Goal: Task Accomplishment & Management: Use online tool/utility

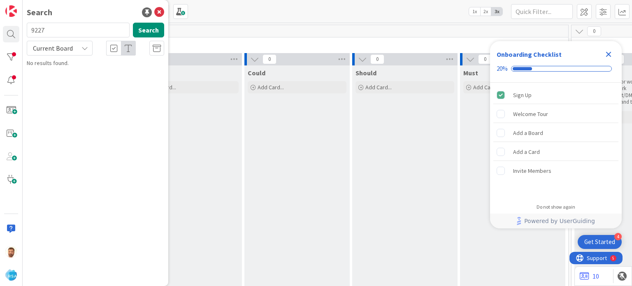
type input "9227"
click at [80, 82] on p "Support Defect- 310086- Petes Fresh Market- RSA" at bounding box center [101, 76] width 126 height 17
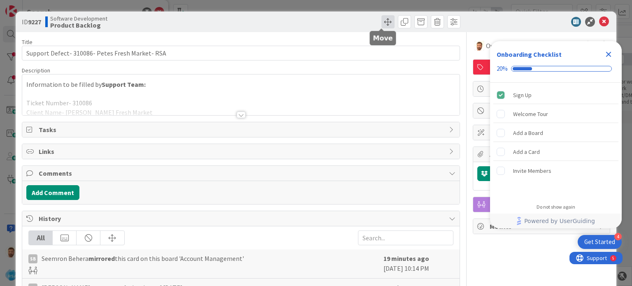
click at [384, 25] on span at bounding box center [387, 21] width 13 height 13
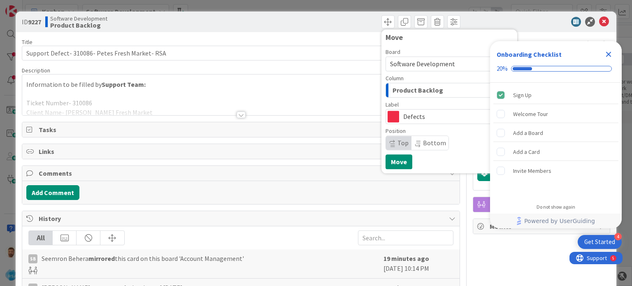
click at [402, 92] on span "Product Backlog" at bounding box center [417, 90] width 51 height 11
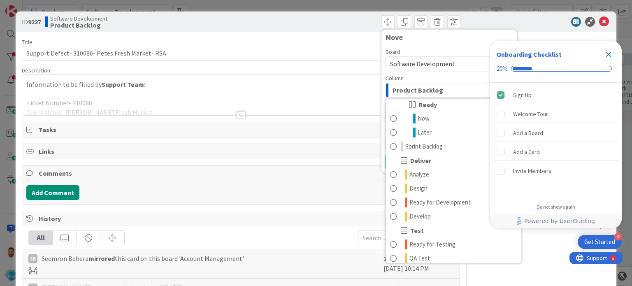
scroll to position [118, 0]
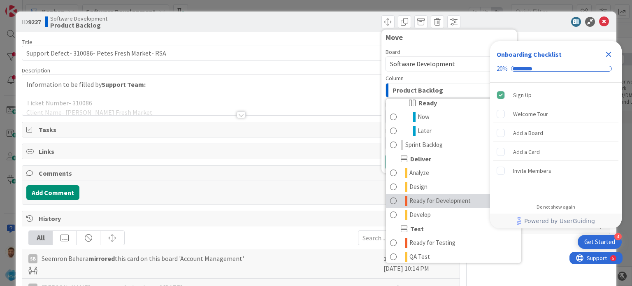
click at [459, 201] on span "Ready for Development" at bounding box center [439, 201] width 61 height 10
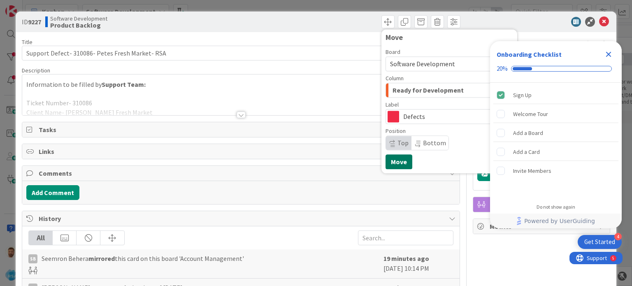
click at [396, 164] on button "Move" at bounding box center [398, 161] width 27 height 15
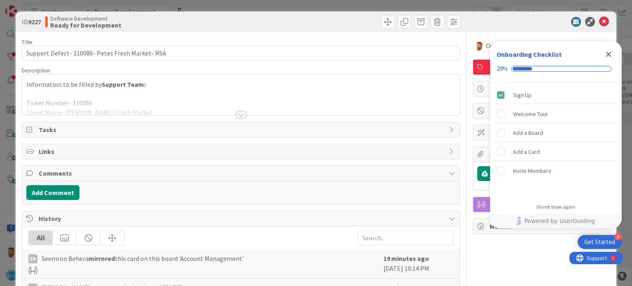
click at [608, 55] on icon "Close Checklist" at bounding box center [608, 54] width 5 height 5
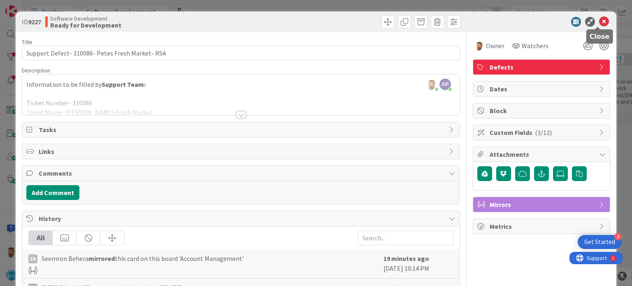
click at [599, 19] on icon at bounding box center [604, 22] width 10 height 10
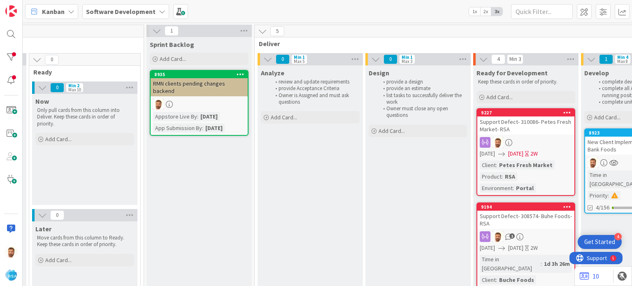
scroll to position [0, 654]
click at [519, 120] on div "Support Defect- 310086- Petes Fresh Market- RSA" at bounding box center [524, 125] width 97 height 18
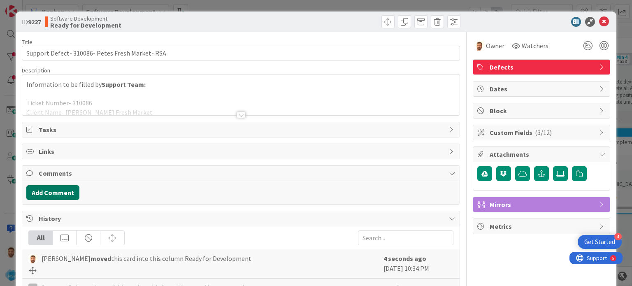
click at [63, 190] on button "Add Comment" at bounding box center [52, 192] width 53 height 15
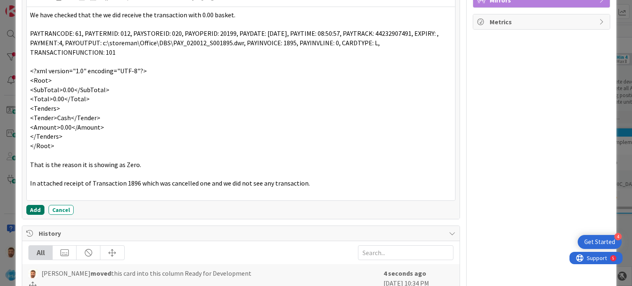
click at [39, 208] on button "Add" at bounding box center [35, 210] width 18 height 10
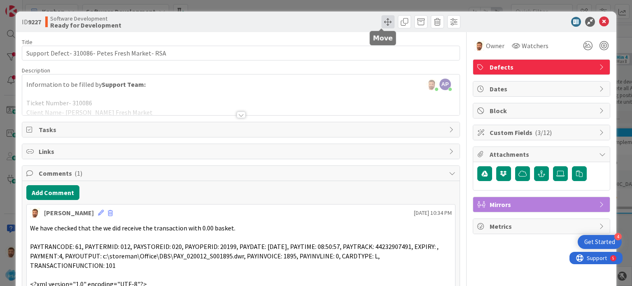
click at [381, 24] on span at bounding box center [387, 21] width 13 height 13
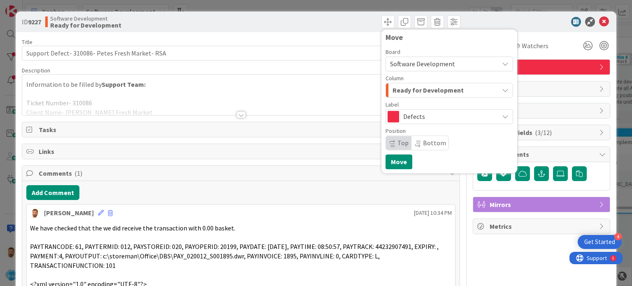
click at [401, 95] on span "Ready for Development" at bounding box center [427, 90] width 71 height 11
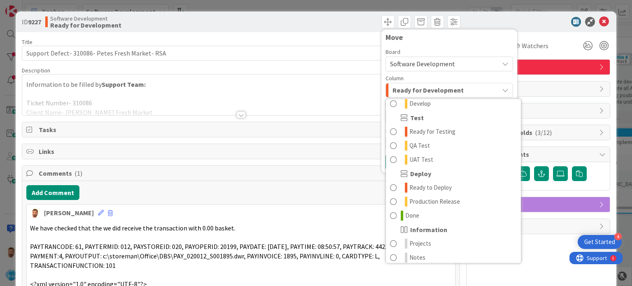
scroll to position [234, 0]
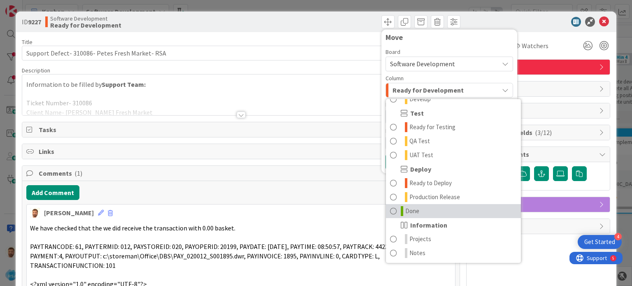
click at [416, 204] on link "Done" at bounding box center [453, 211] width 135 height 14
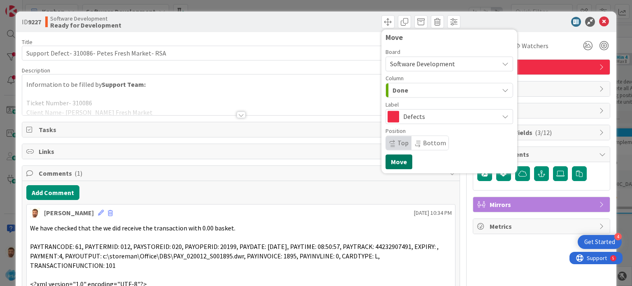
click at [401, 160] on button "Move" at bounding box center [398, 161] width 27 height 15
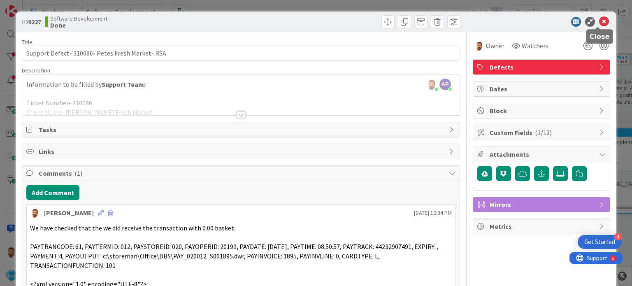
click at [599, 23] on icon at bounding box center [604, 22] width 10 height 10
